Goal: Check status: Check status

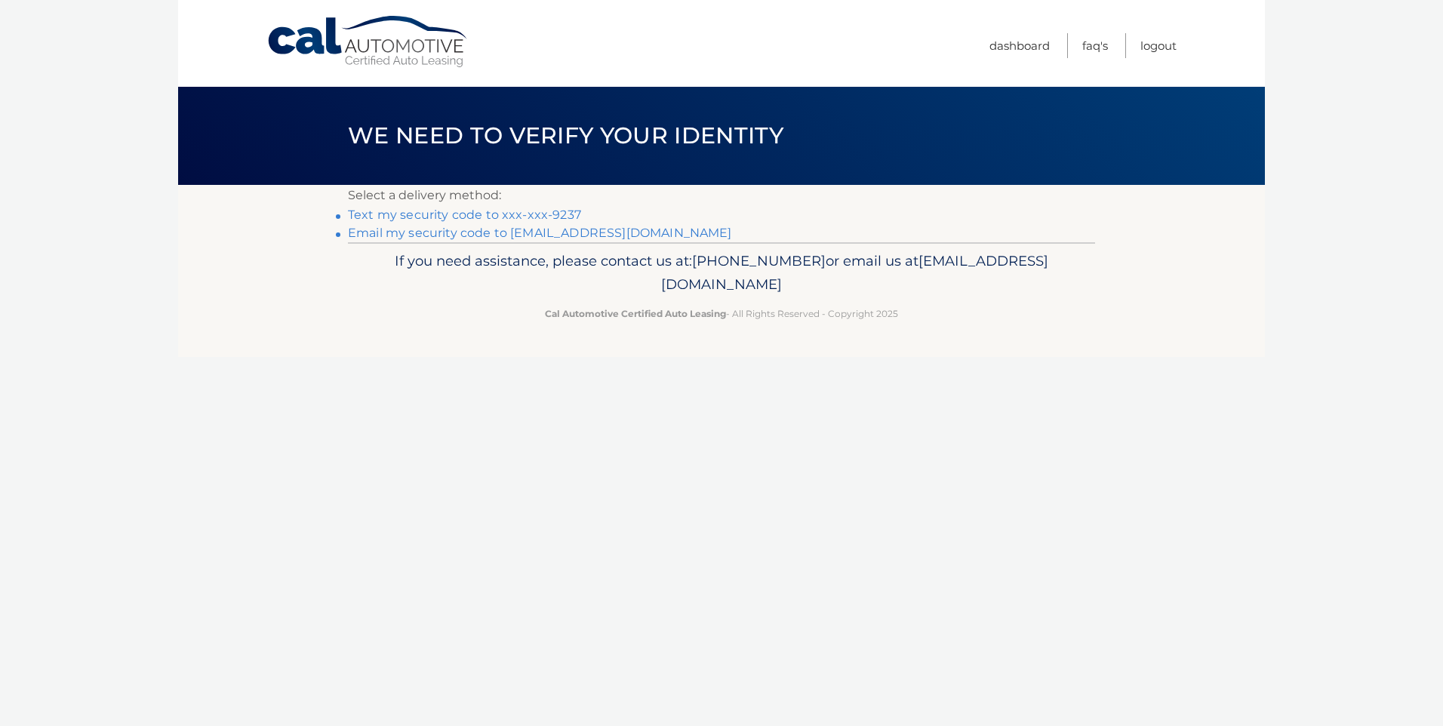
click at [509, 216] on link "Text my security code to xxx-xxx-9237" at bounding box center [464, 214] width 233 height 14
click at [420, 214] on link "Text my security code to xxx-xxx-9237" at bounding box center [464, 214] width 233 height 14
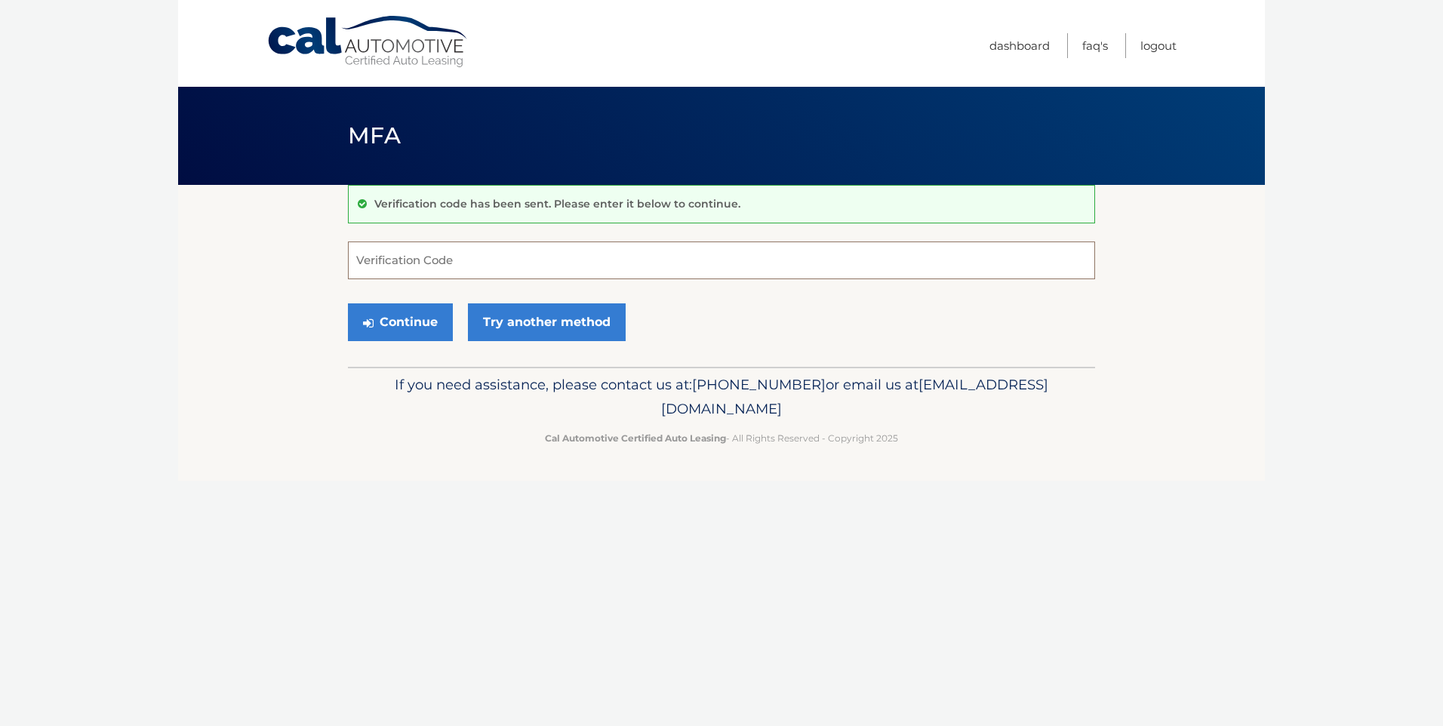
click at [437, 260] on input "Verification Code" at bounding box center [721, 260] width 747 height 38
type input "240179"
click at [428, 323] on button "Continue" at bounding box center [400, 322] width 105 height 38
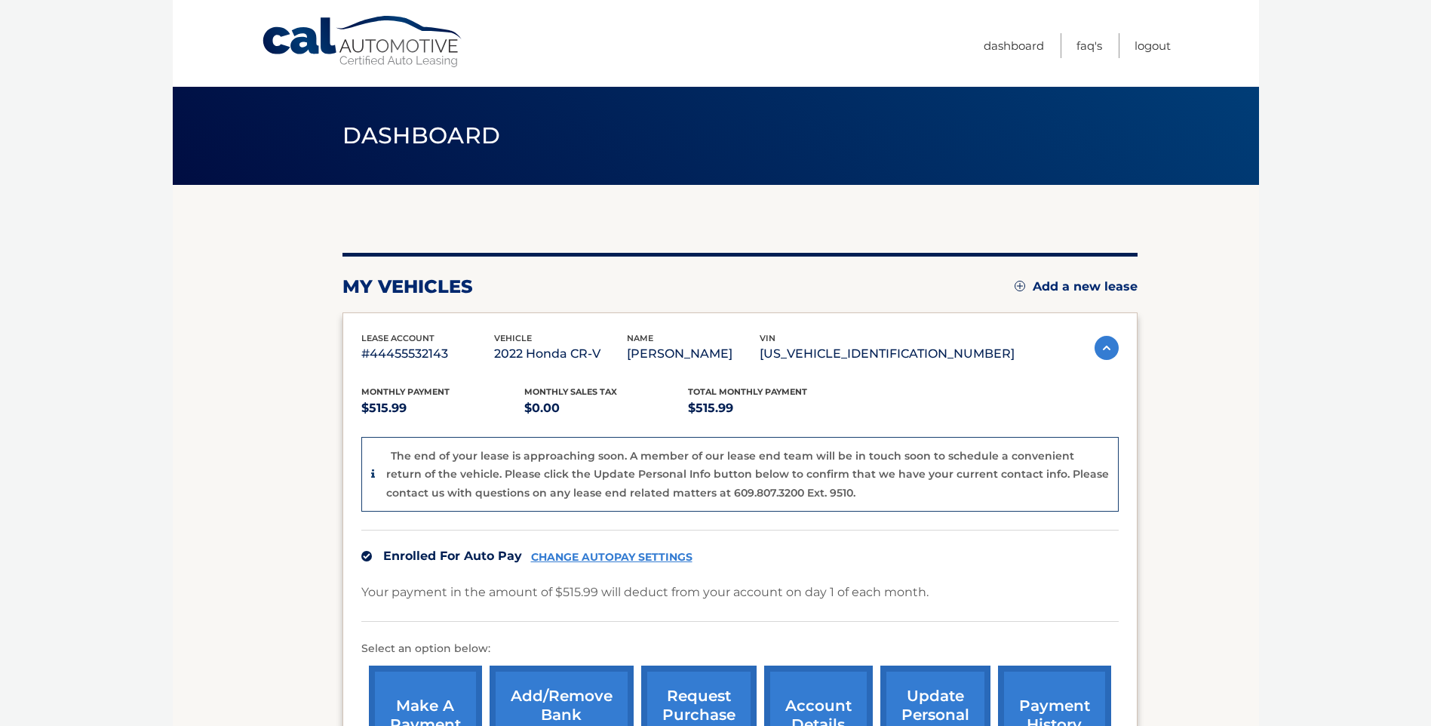
scroll to position [103, 0]
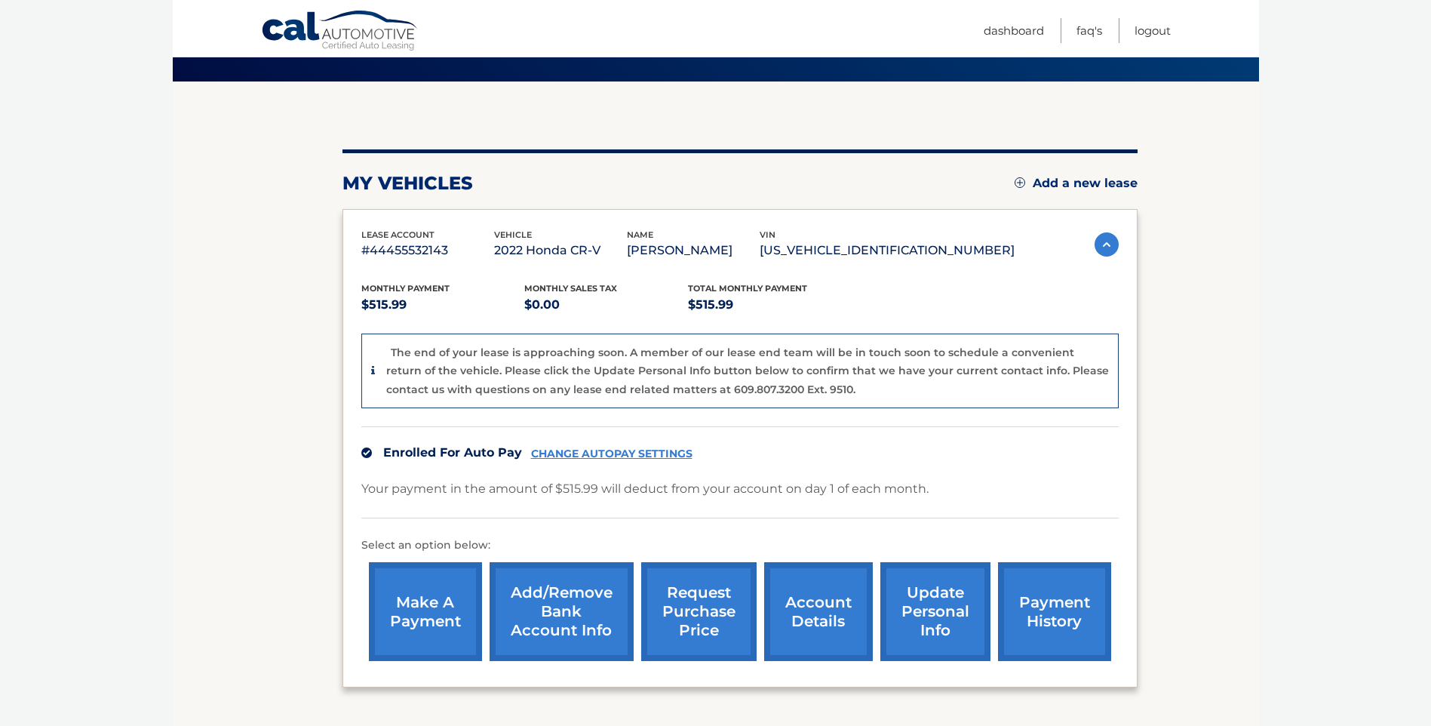
click at [693, 620] on link "request purchase price" at bounding box center [698, 611] width 115 height 99
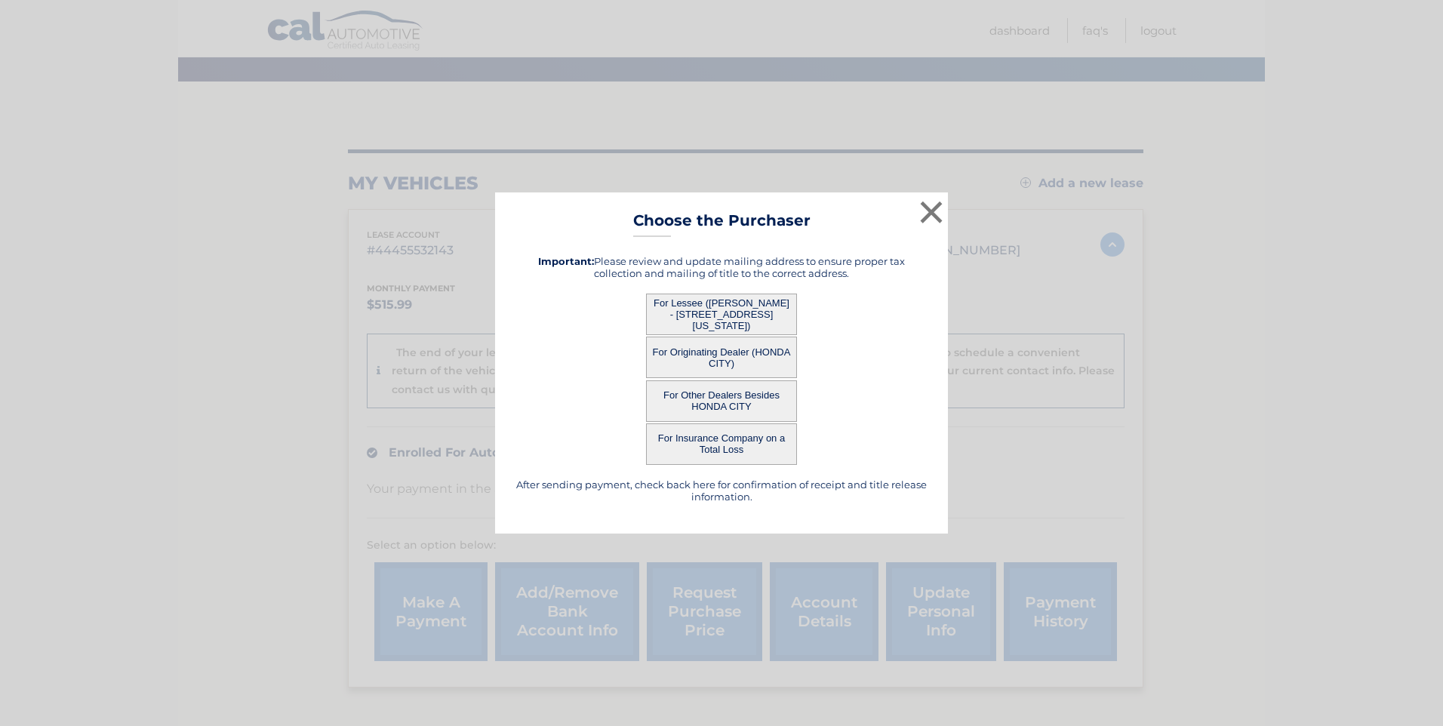
click at [754, 318] on button "For Lessee (ROCCO LULIC - 1836 New York Ave, , N Bellmore, NY 11710)" at bounding box center [721, 313] width 151 height 41
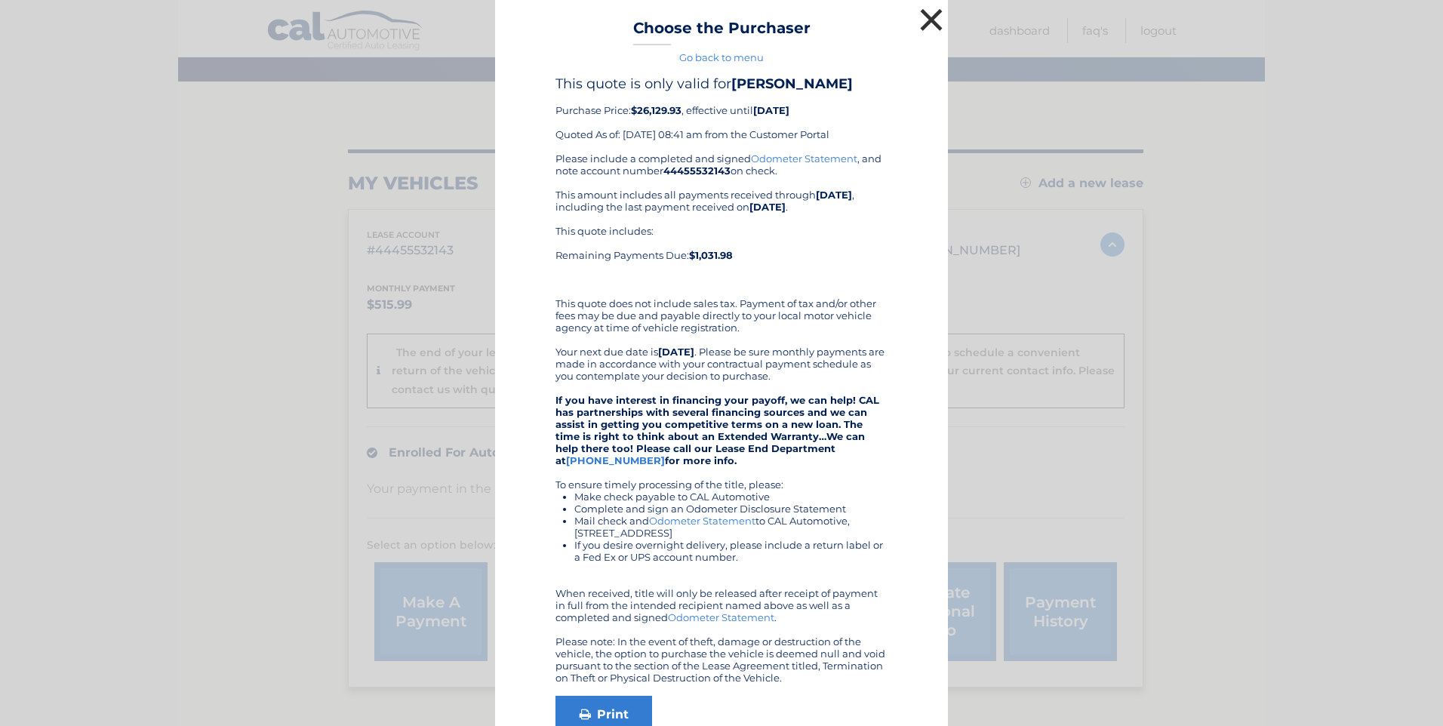
click at [930, 20] on button "×" at bounding box center [931, 20] width 30 height 30
